Goal: Task Accomplishment & Management: Manage account settings

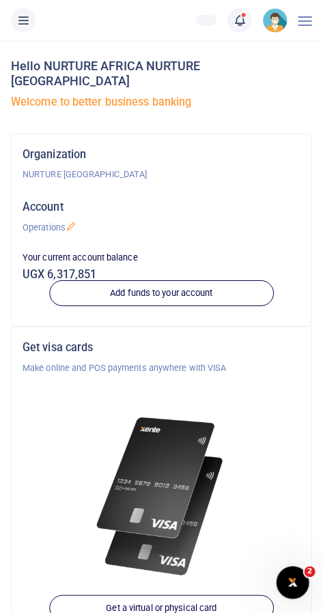
click at [233, 16] on icon at bounding box center [240, 20] width 14 height 15
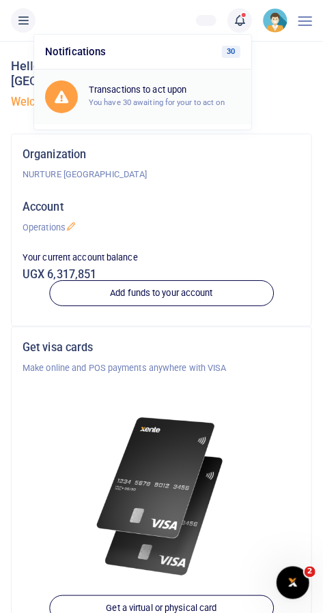
click at [120, 109] on div "Transactions to act upon You have 30 awaiting for your to act on" at bounding box center [142, 97] width 195 height 33
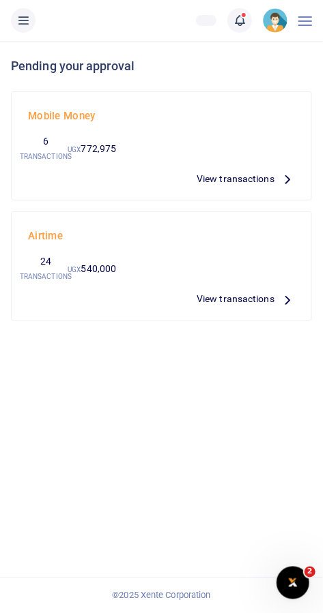
click at [250, 180] on span "View transactions" at bounding box center [235, 178] width 78 height 15
click at [246, 20] on span at bounding box center [246, 20] width 0 height 0
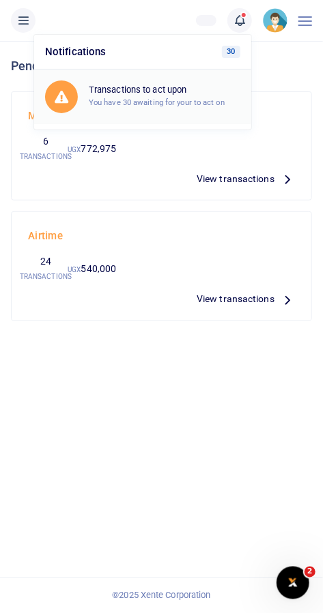
click at [114, 102] on small "You have 30 awaiting for your to act on" at bounding box center [157, 103] width 136 height 10
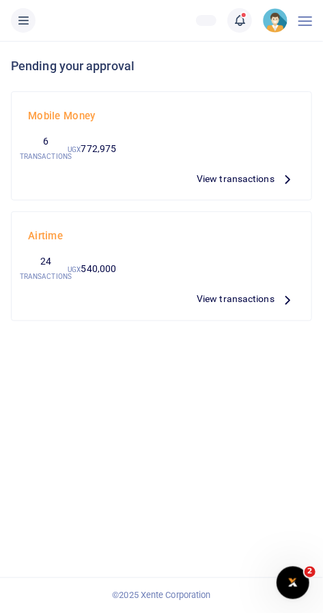
click at [244, 11] on link at bounding box center [239, 20] width 25 height 25
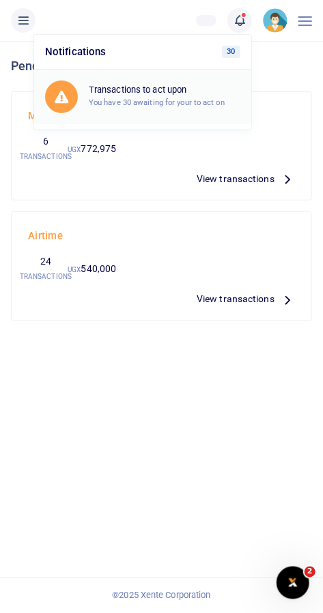
click at [171, 91] on h6 "Transactions to act upon" at bounding box center [164, 90] width 151 height 11
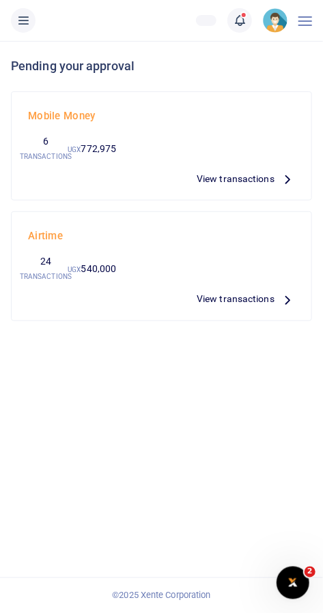
click at [244, 172] on span "View transactions" at bounding box center [235, 178] width 78 height 15
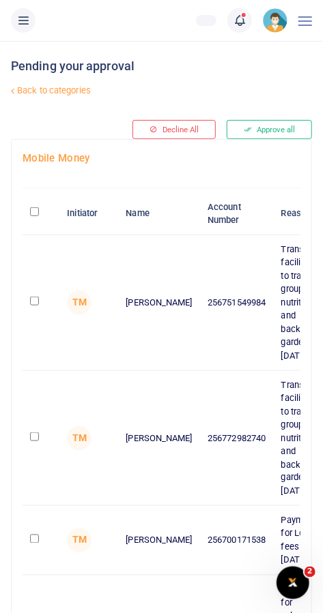
click at [43, 95] on link "Back to categories" at bounding box center [108, 90] width 201 height 23
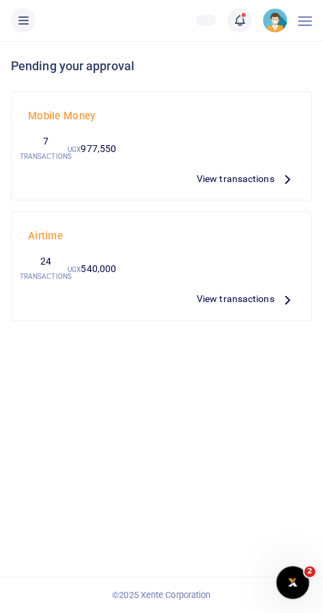
click at [216, 183] on span "View transactions" at bounding box center [235, 178] width 78 height 15
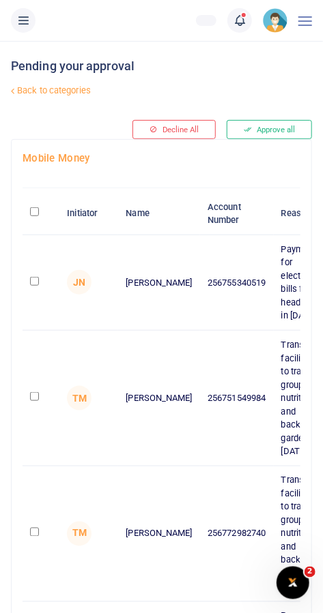
click at [33, 285] on input "checkbox" at bounding box center [34, 281] width 9 height 9
checkbox input "true"
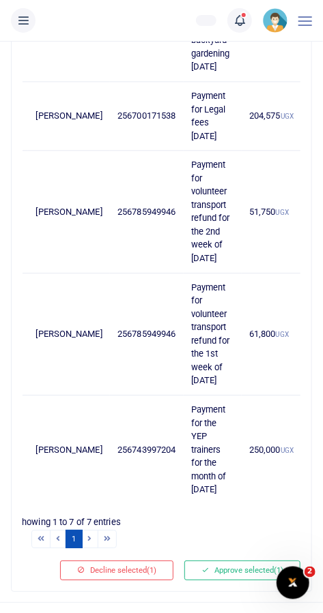
scroll to position [0, 190]
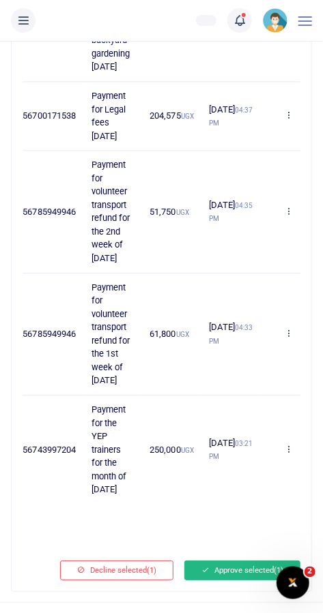
click at [240, 580] on button "Approve selected (1)" at bounding box center [242, 570] width 116 height 19
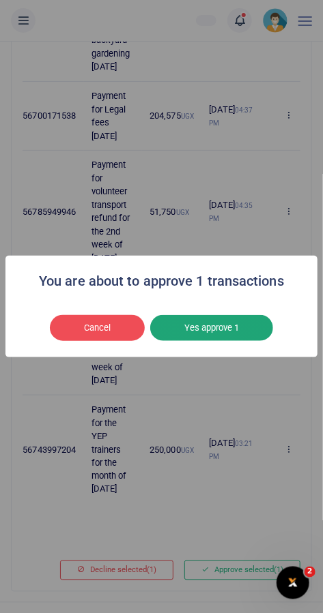
click at [226, 341] on button "Yes approve 1" at bounding box center [211, 328] width 123 height 26
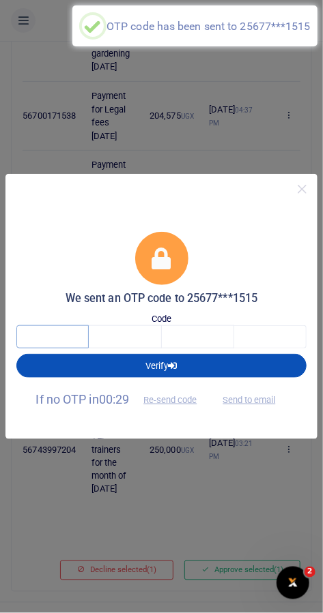
click at [46, 349] on input "text" at bounding box center [52, 336] width 72 height 23
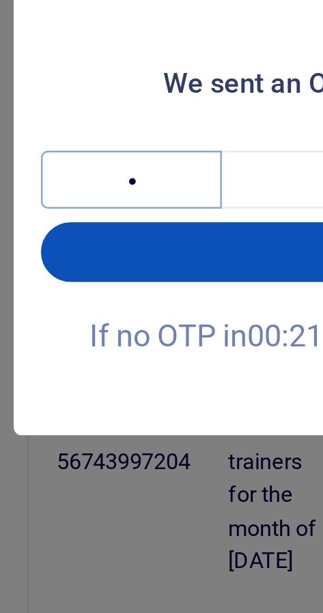
type input "5"
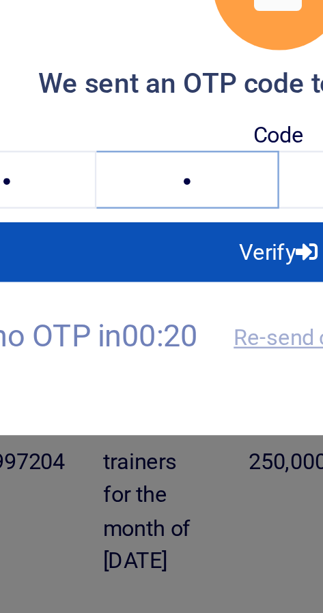
type input "0"
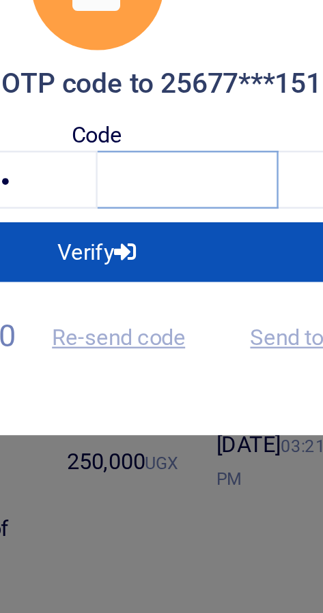
type input "5"
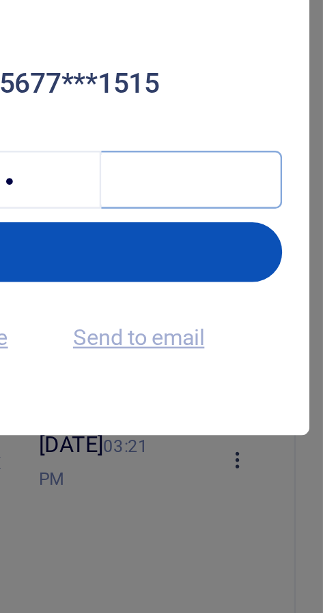
type input "7"
